Goal: Information Seeking & Learning: Get advice/opinions

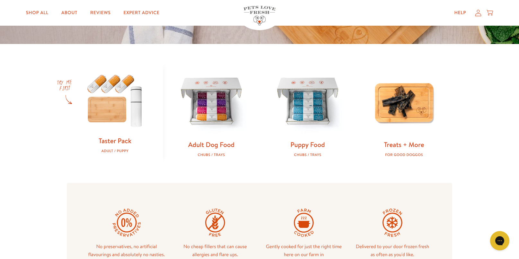
click at [110, 153] on div "Adult / Puppy" at bounding box center [115, 151] width 76 height 4
click at [107, 144] on link "Taster Pack" at bounding box center [115, 140] width 33 height 9
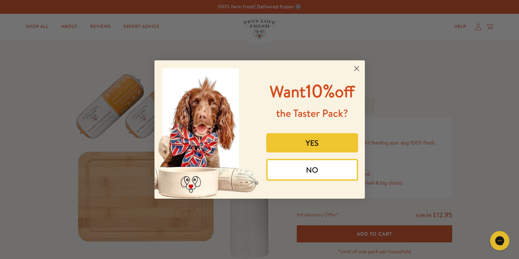
click at [312, 145] on button "YES" at bounding box center [312, 142] width 92 height 19
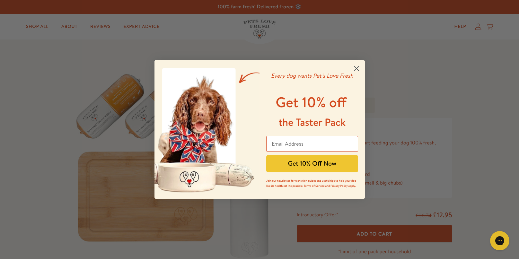
click at [358, 63] on circle "Close dialog" at bounding box center [356, 68] width 11 height 11
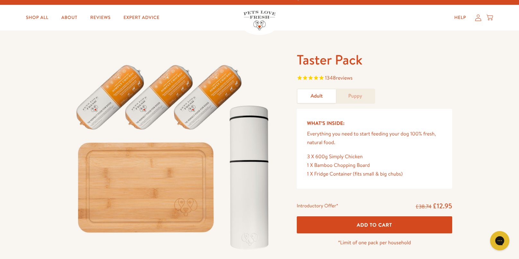
scroll to position [3, 0]
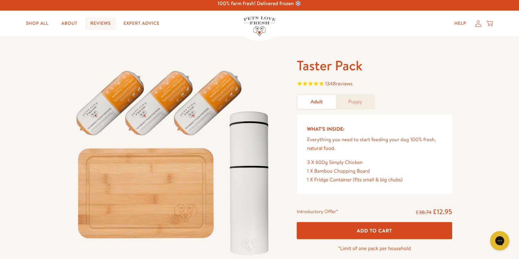
click at [116, 30] on link "Reviews" at bounding box center [100, 23] width 31 height 13
